Goal: Task Accomplishment & Management: Manage account settings

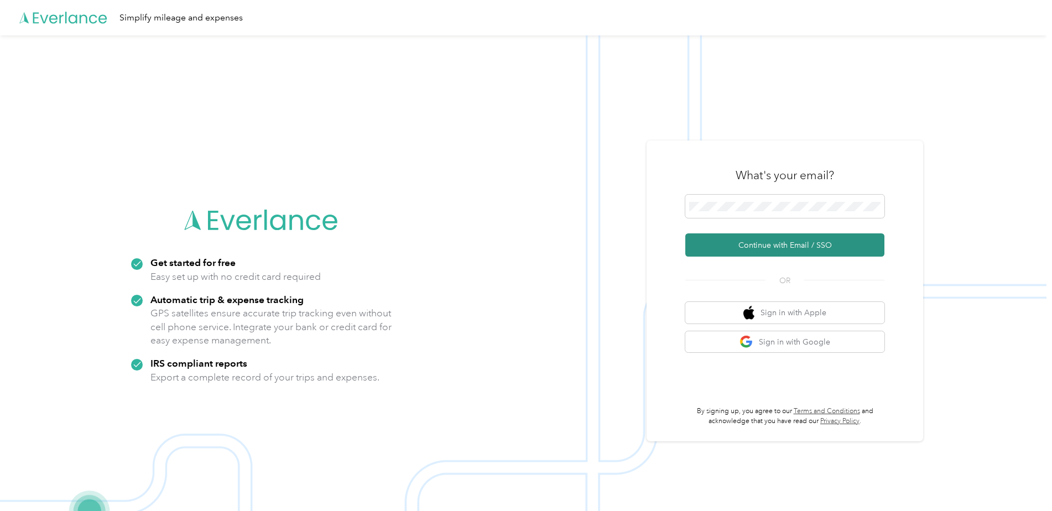
click at [752, 247] on button "Continue with Email / SSO" at bounding box center [785, 244] width 199 height 23
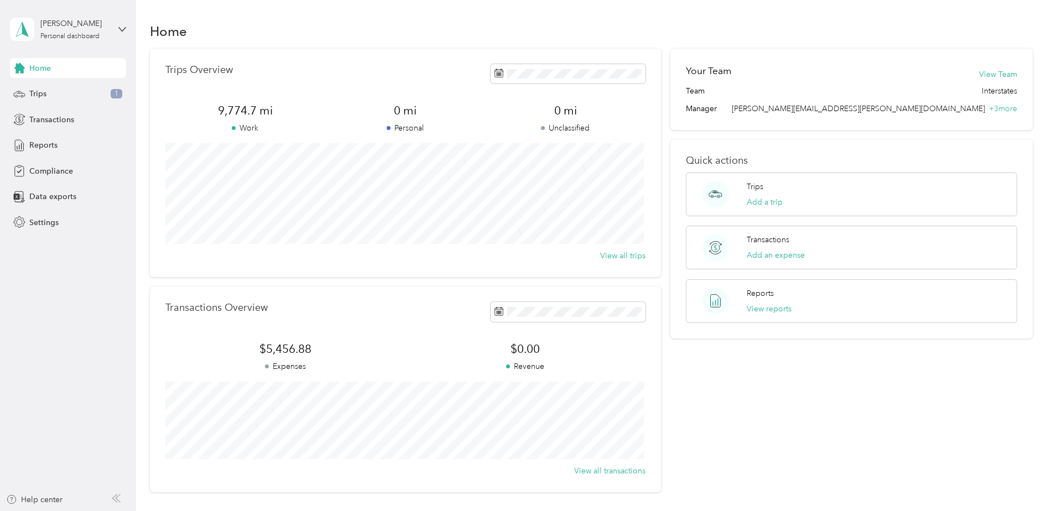
click at [51, 64] on span "Home" at bounding box center [40, 69] width 22 height 12
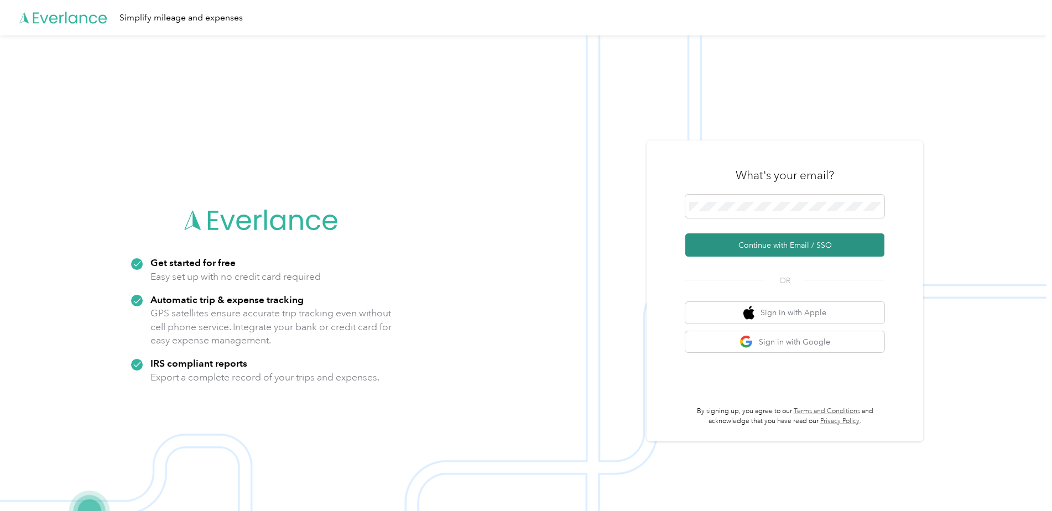
click at [787, 250] on button "Continue with Email / SSO" at bounding box center [785, 244] width 199 height 23
